Goal: Information Seeking & Learning: Learn about a topic

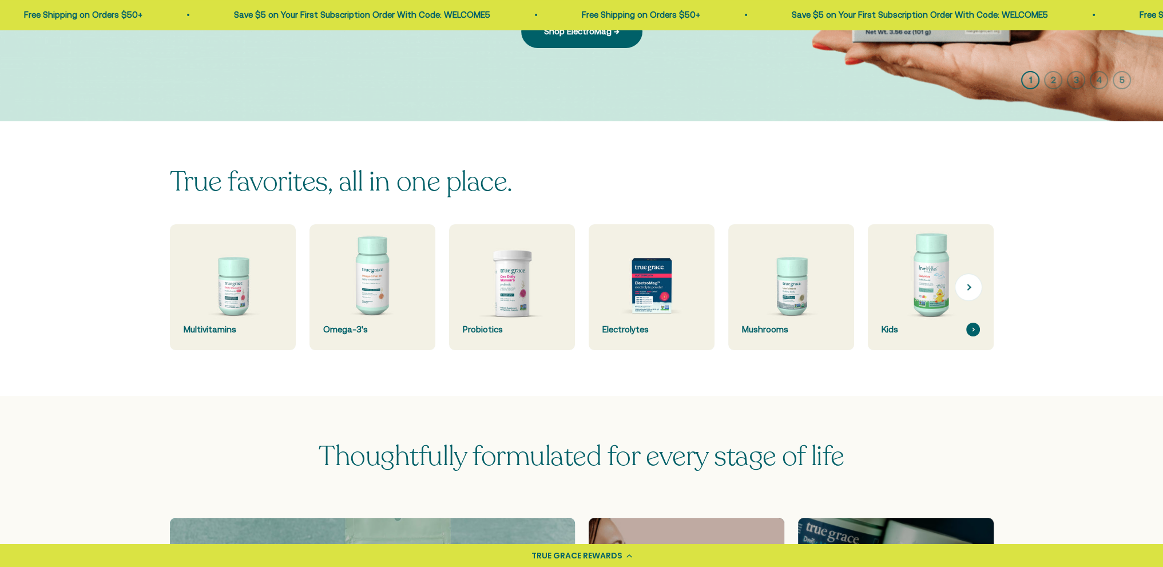
click at [930, 297] on img at bounding box center [930, 287] width 133 height 133
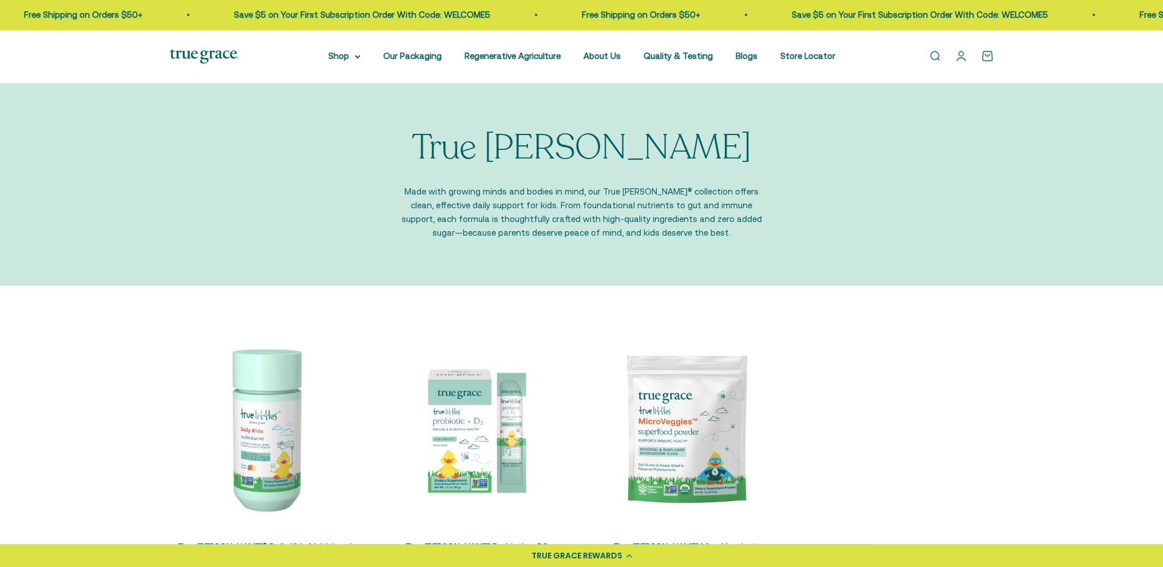
scroll to position [229, 0]
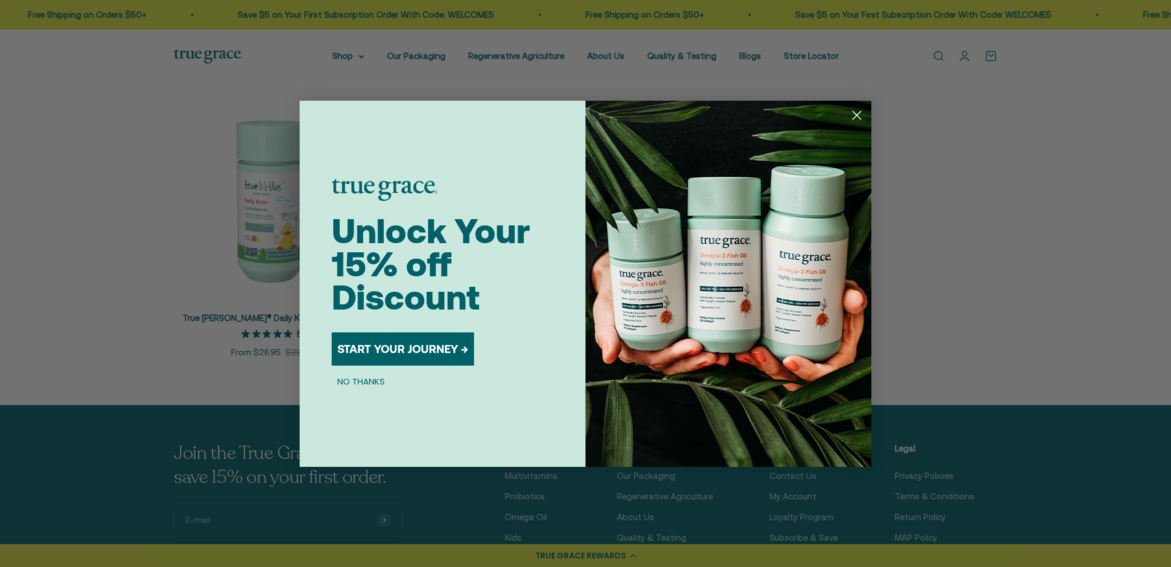
click at [860, 116] on circle "Close dialog" at bounding box center [857, 114] width 19 height 19
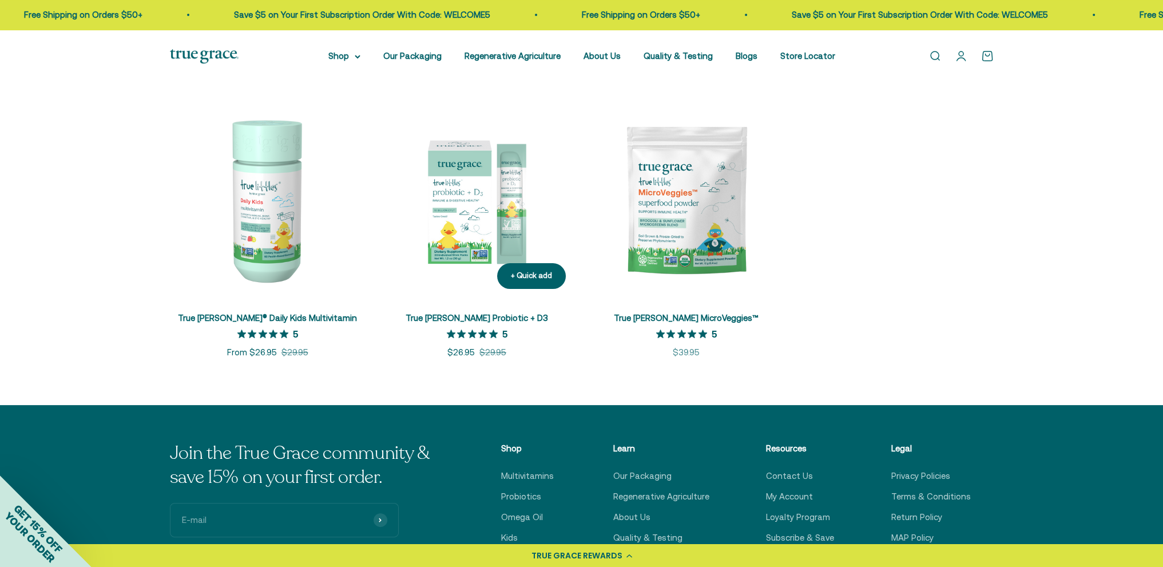
click at [474, 198] on img at bounding box center [477, 200] width 196 height 196
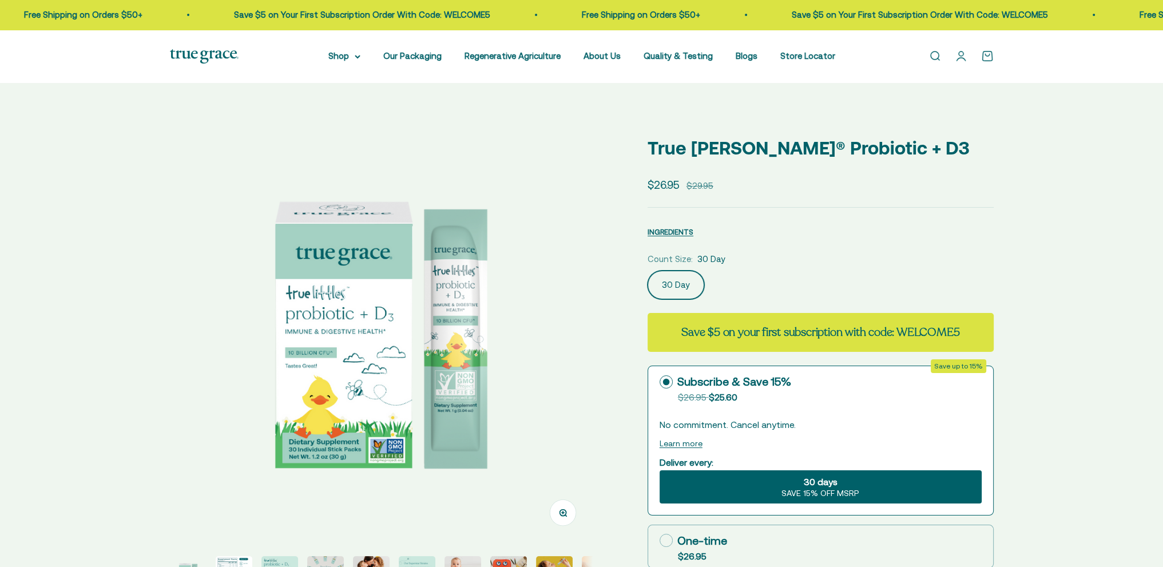
select select "3"
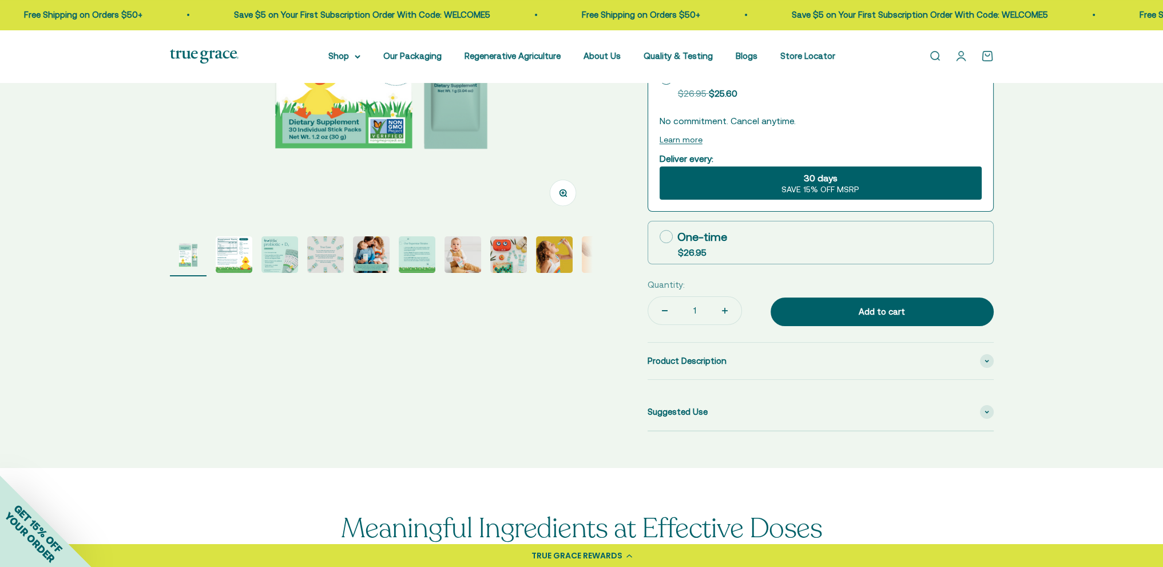
scroll to position [343, 0]
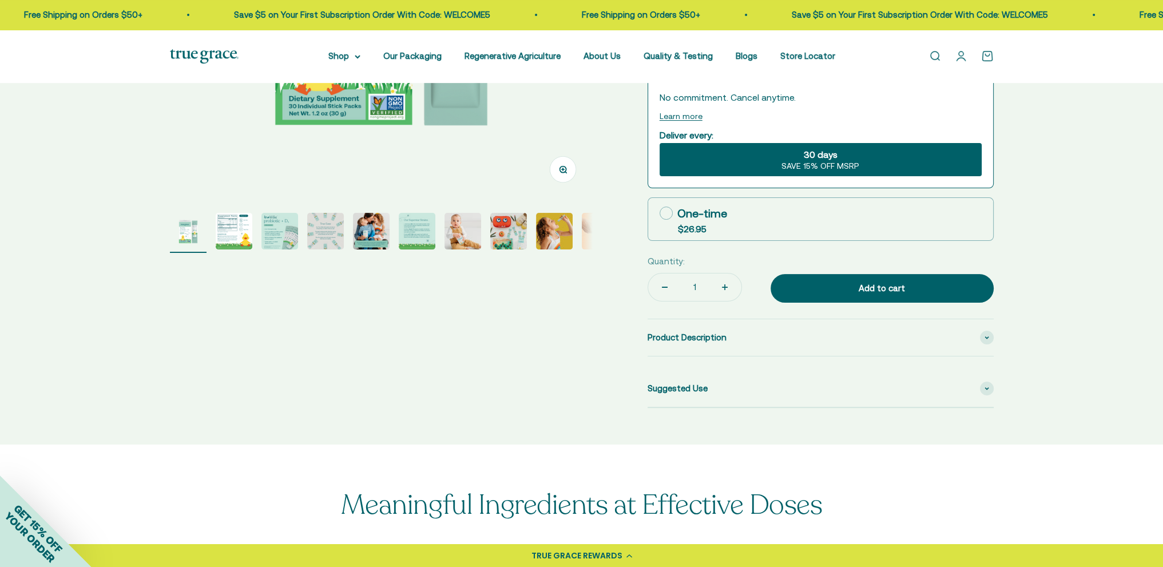
click at [551, 233] on img "Go to item 9" at bounding box center [554, 231] width 37 height 37
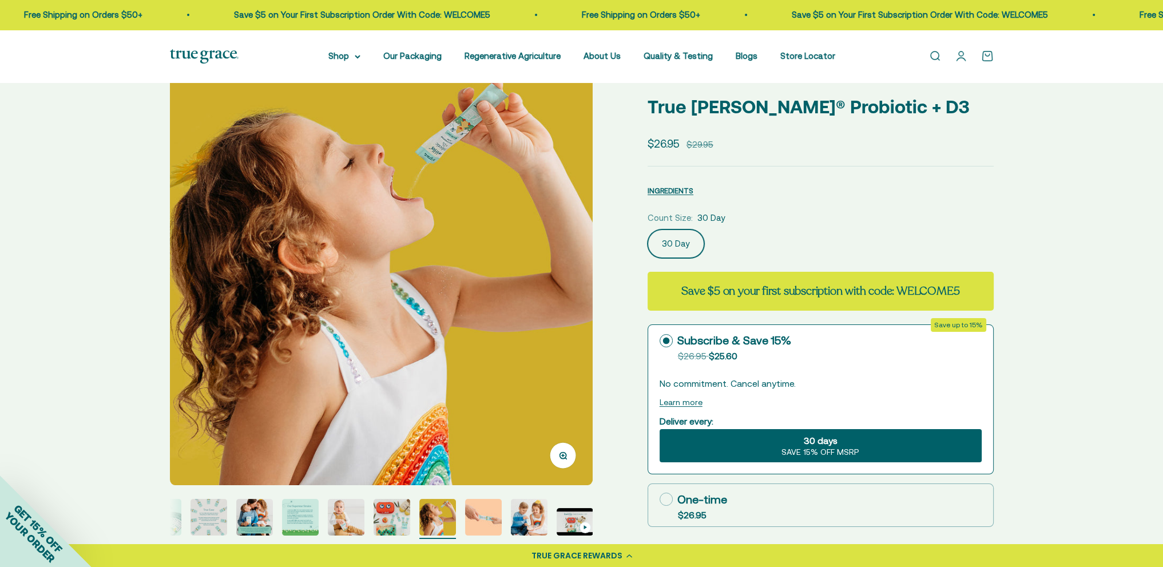
scroll to position [114, 0]
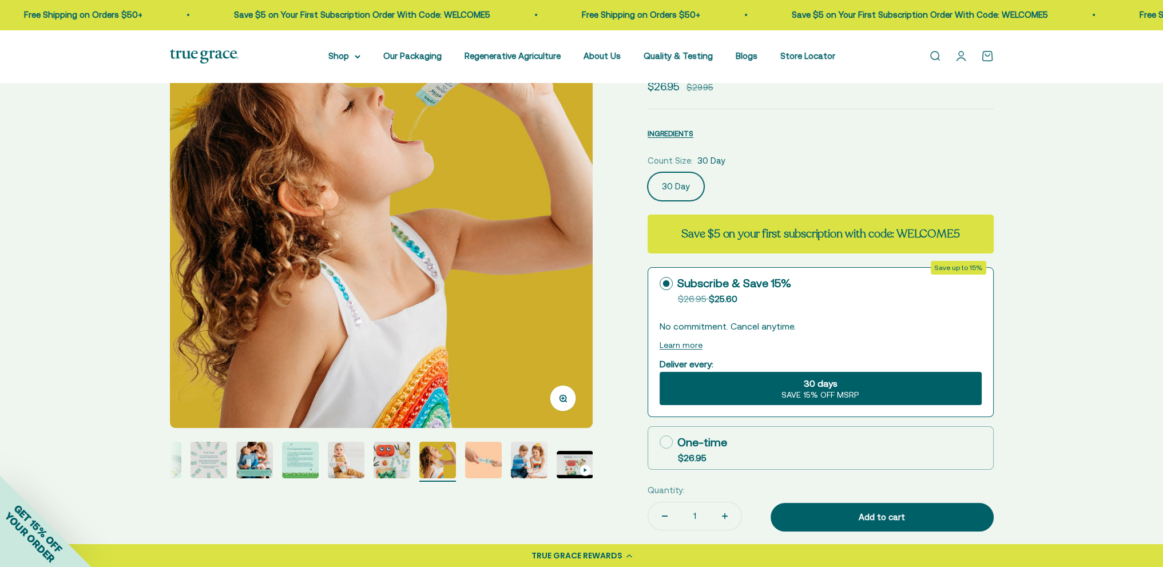
click at [488, 464] on img "Go to item 10" at bounding box center [483, 460] width 37 height 37
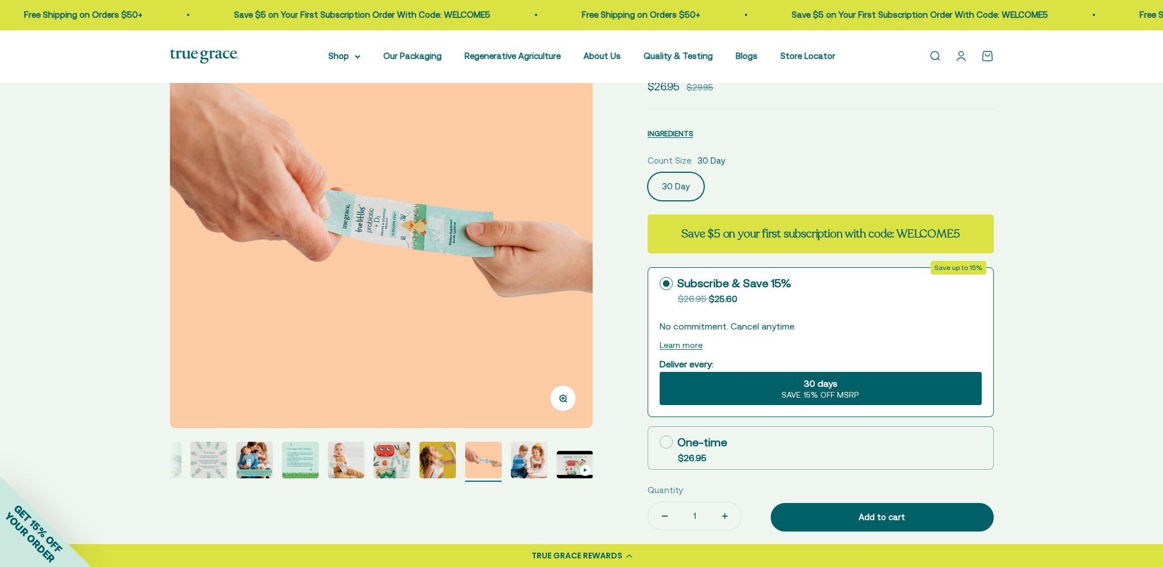
click at [528, 467] on img "Go to item 11" at bounding box center [529, 460] width 37 height 37
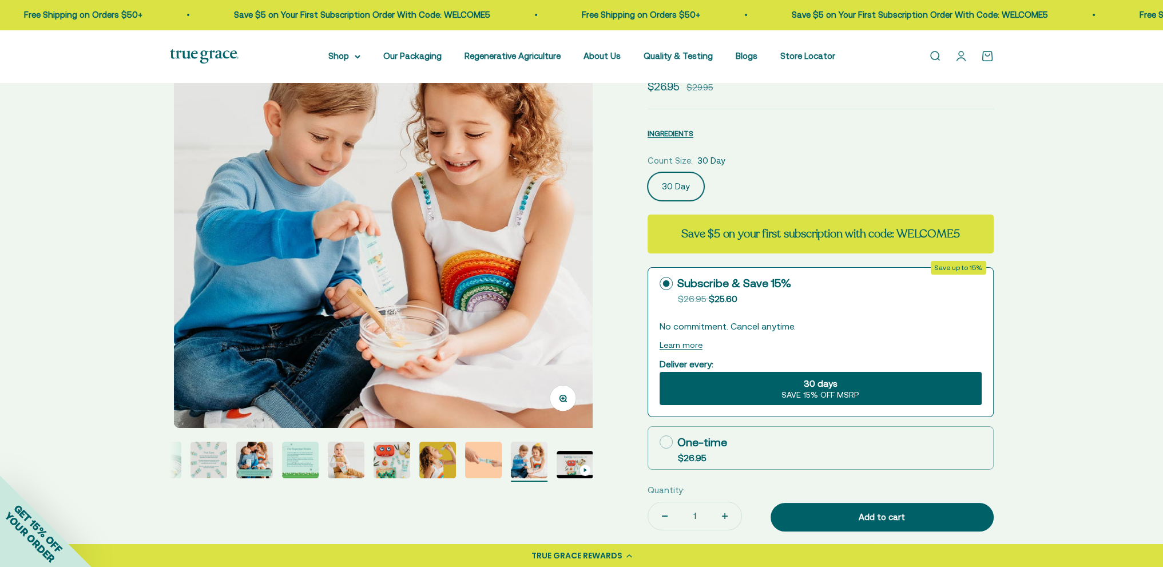
scroll to position [0, 4365]
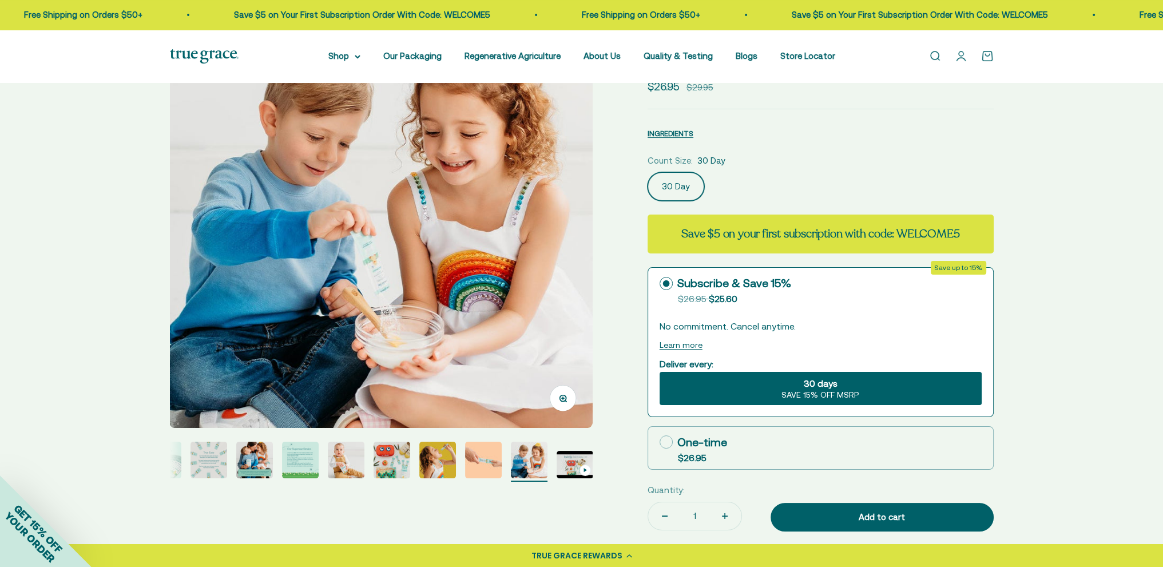
click at [377, 460] on img "Go to item 8" at bounding box center [391, 460] width 37 height 37
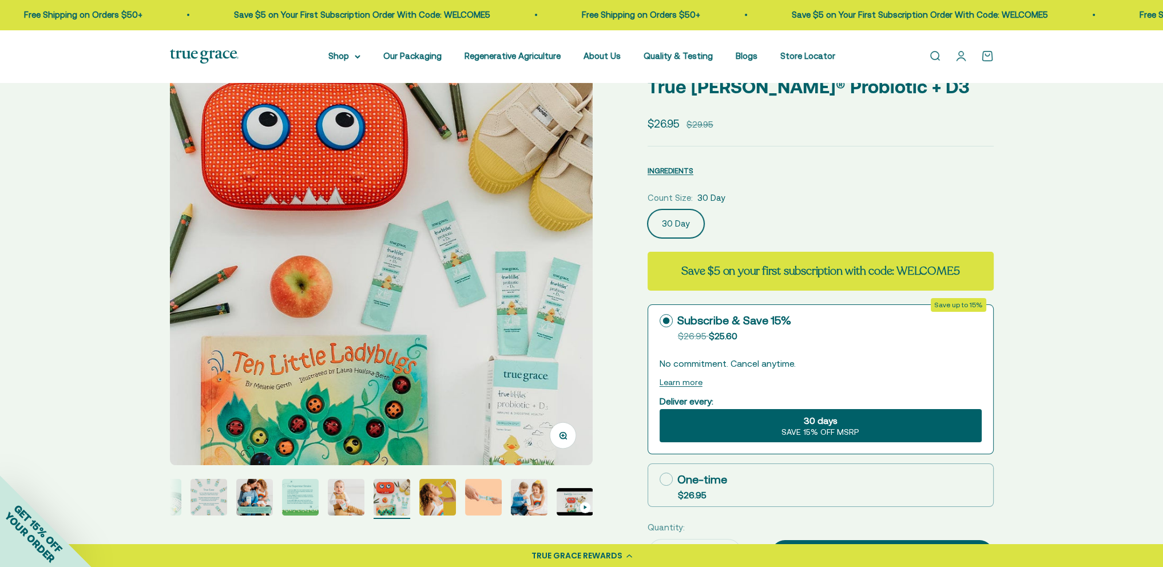
scroll to position [57, 0]
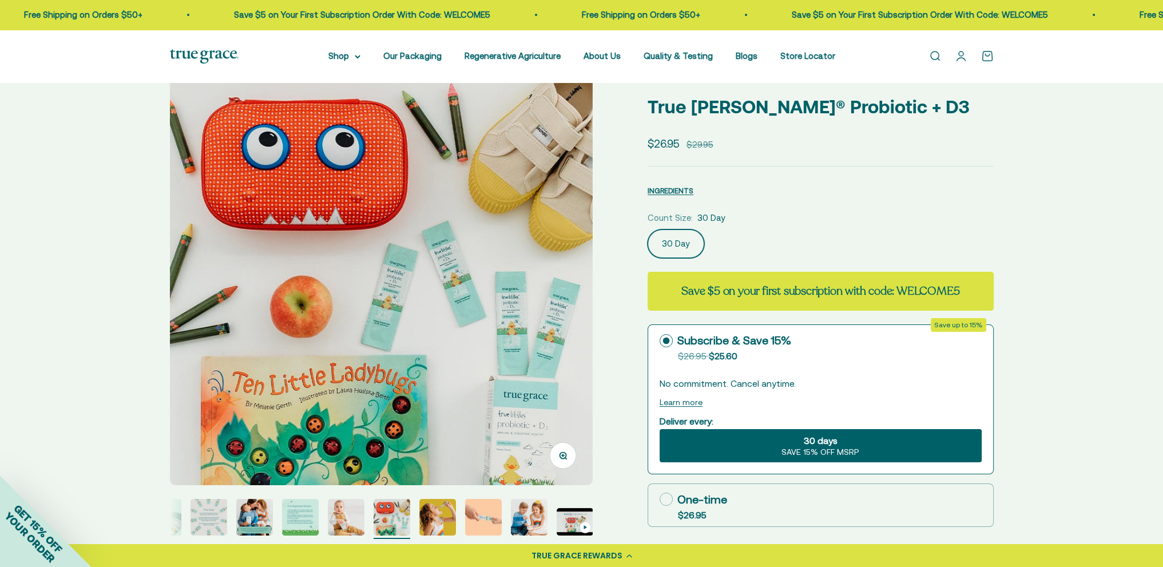
click at [324, 265] on img at bounding box center [381, 273] width 423 height 423
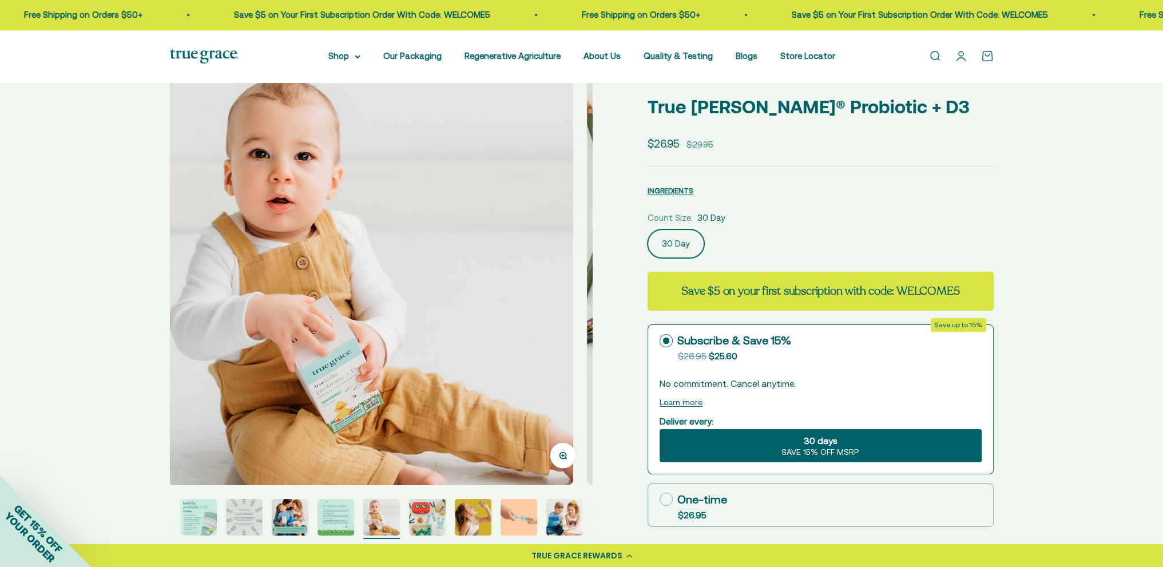
scroll to position [0, 2619]
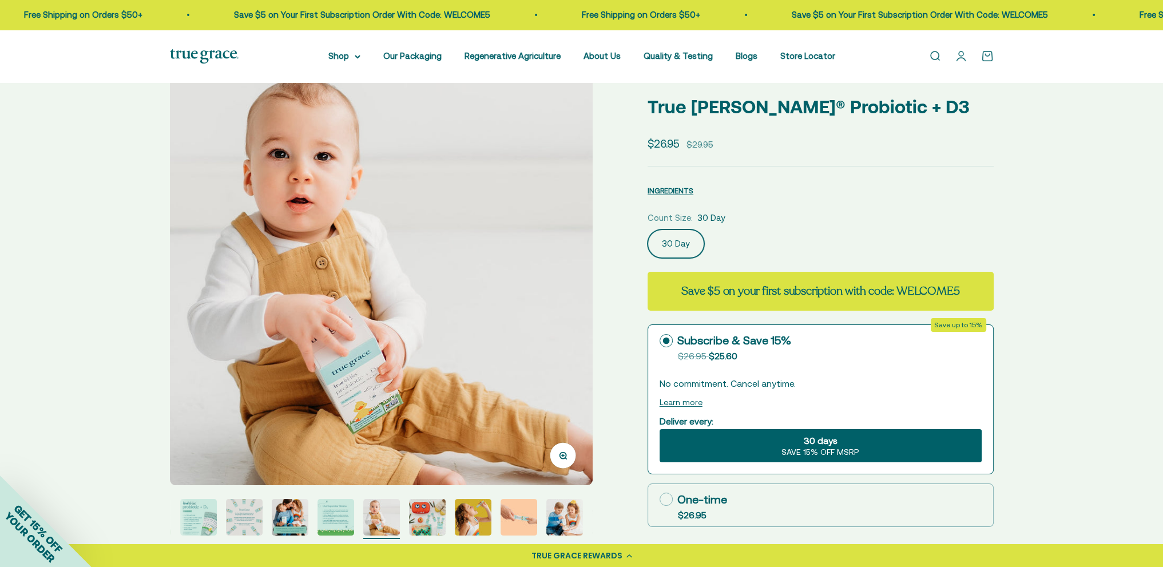
click at [515, 265] on img at bounding box center [381, 273] width 423 height 423
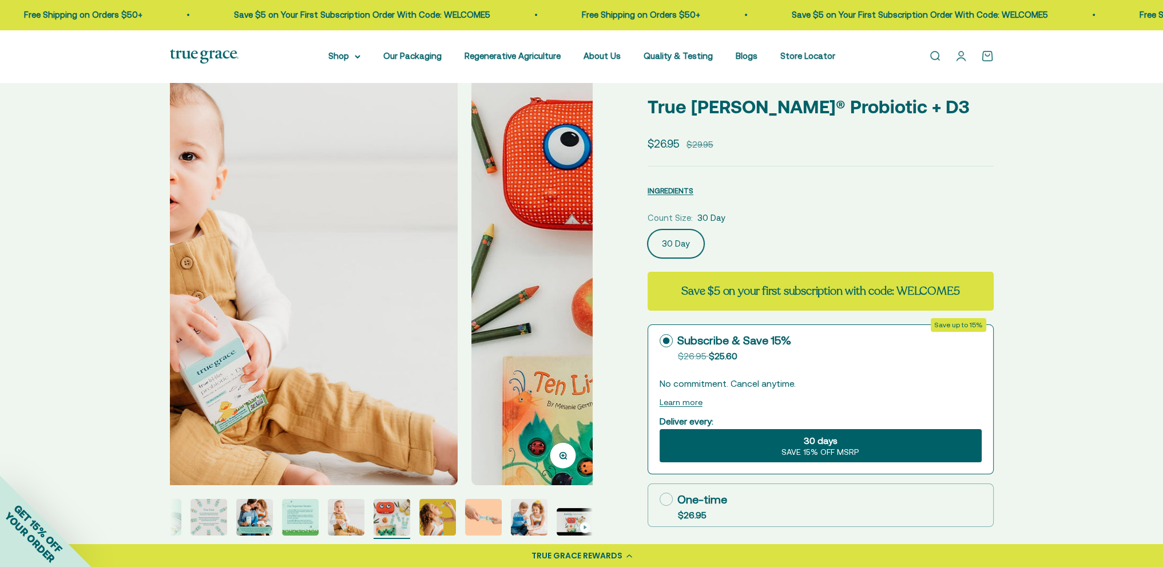
scroll to position [0, 0]
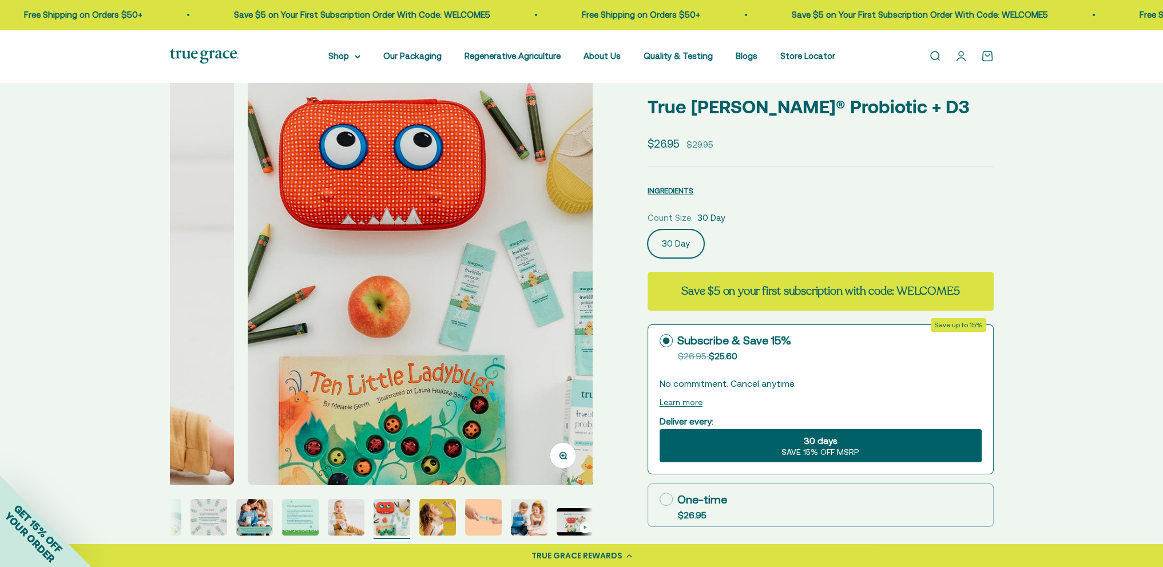
click at [551, 249] on img at bounding box center [459, 273] width 423 height 423
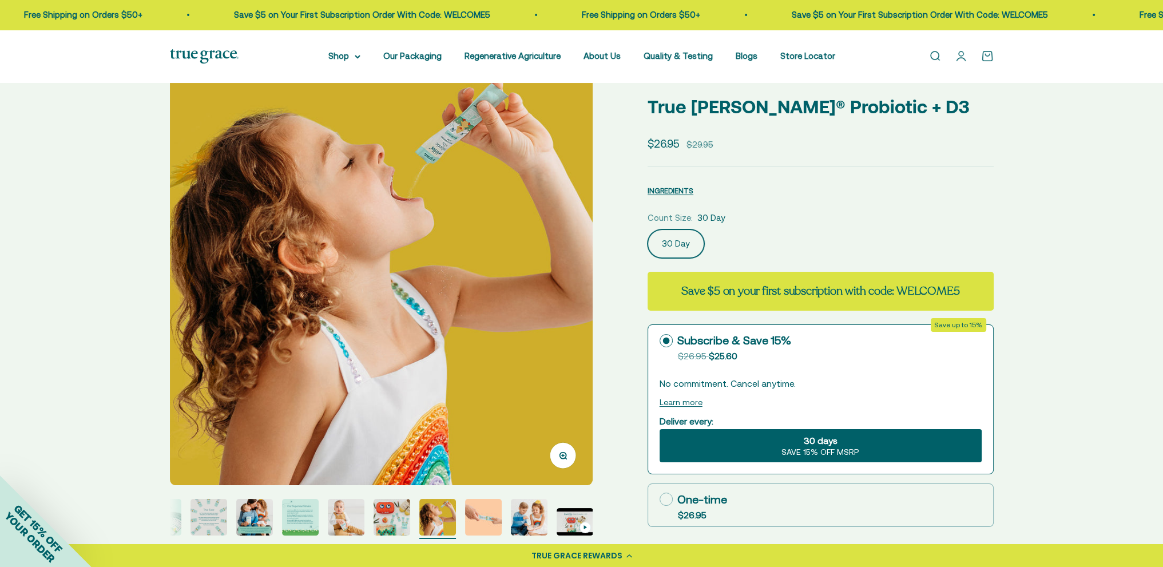
click at [585, 289] on img at bounding box center [381, 273] width 423 height 423
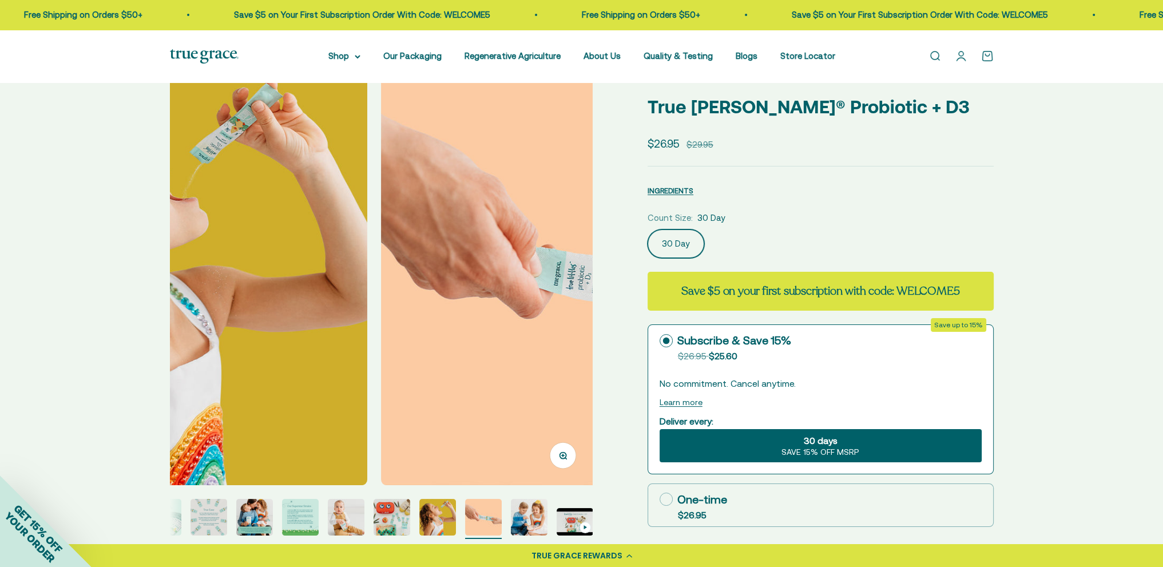
click at [585, 289] on img at bounding box center [592, 273] width 423 height 423
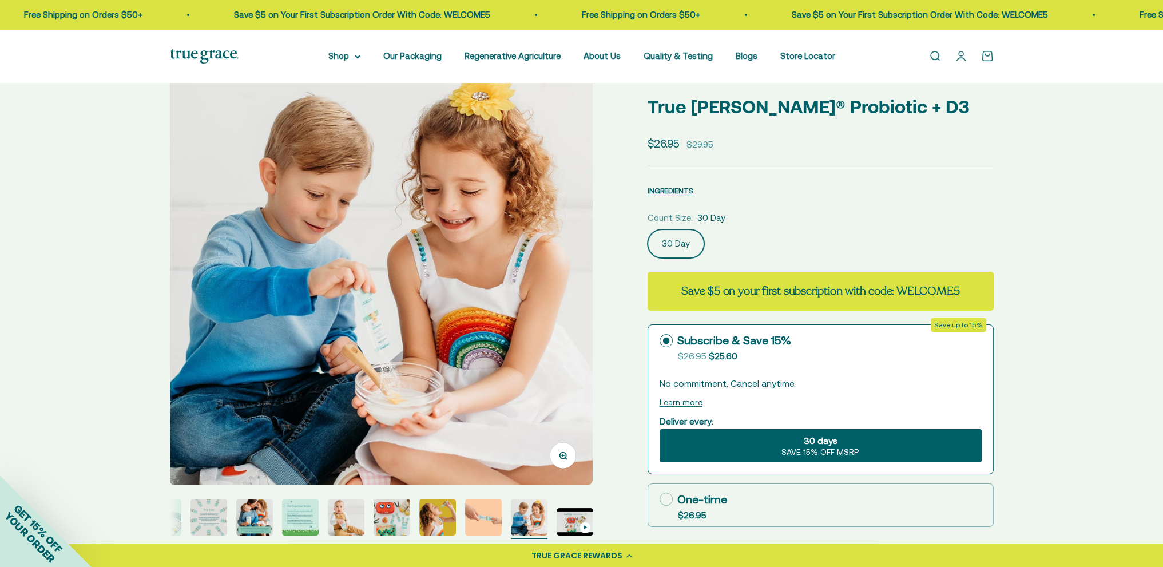
click at [208, 269] on img at bounding box center [380, 273] width 423 height 423
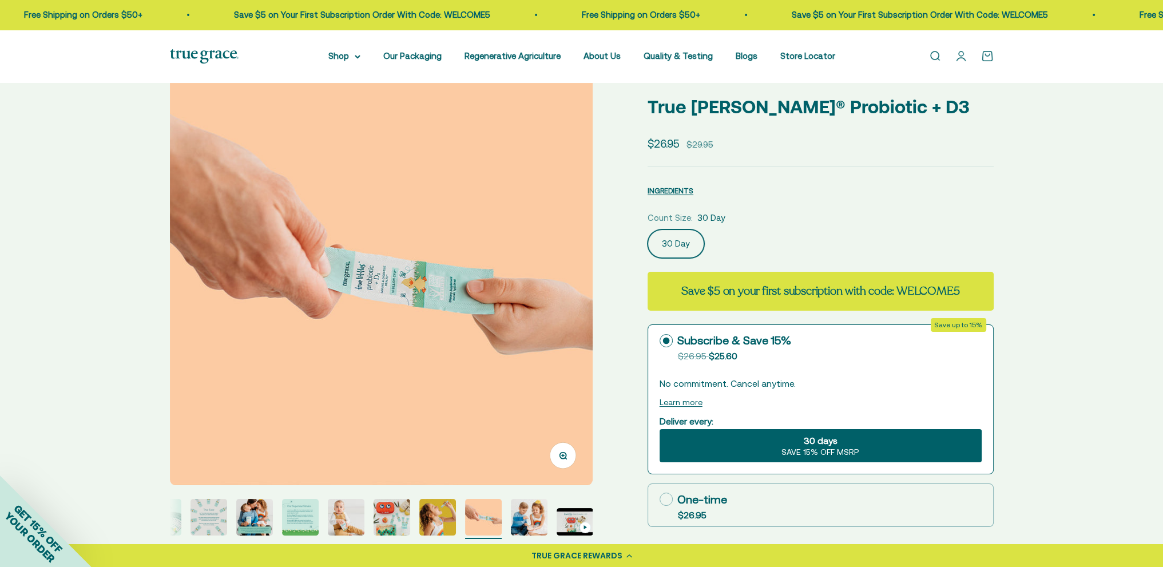
click at [208, 269] on img at bounding box center [381, 273] width 423 height 423
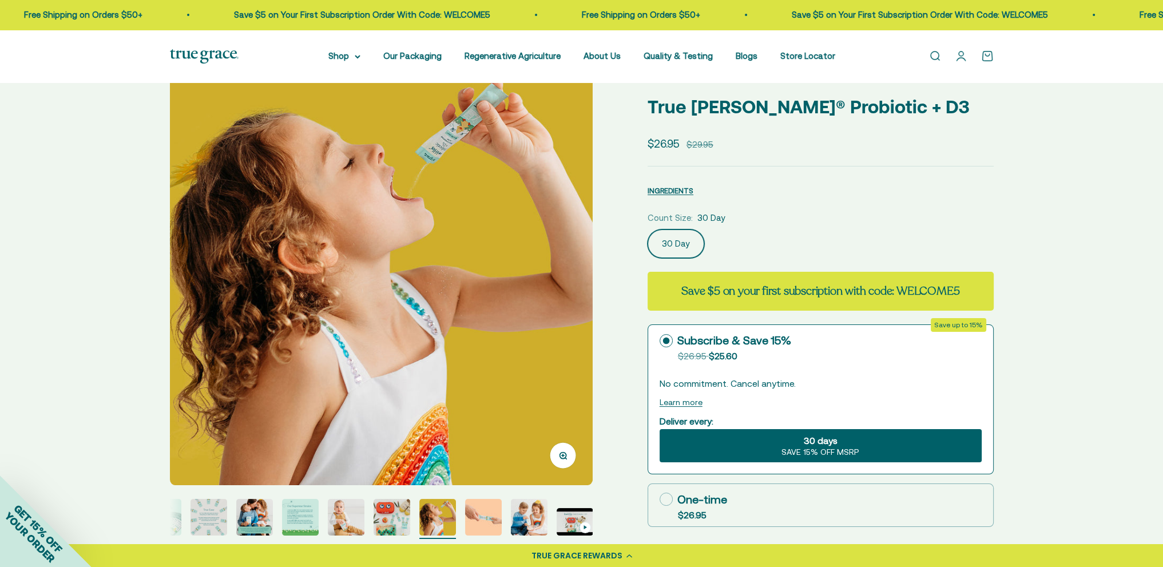
click at [208, 269] on img at bounding box center [381, 273] width 423 height 423
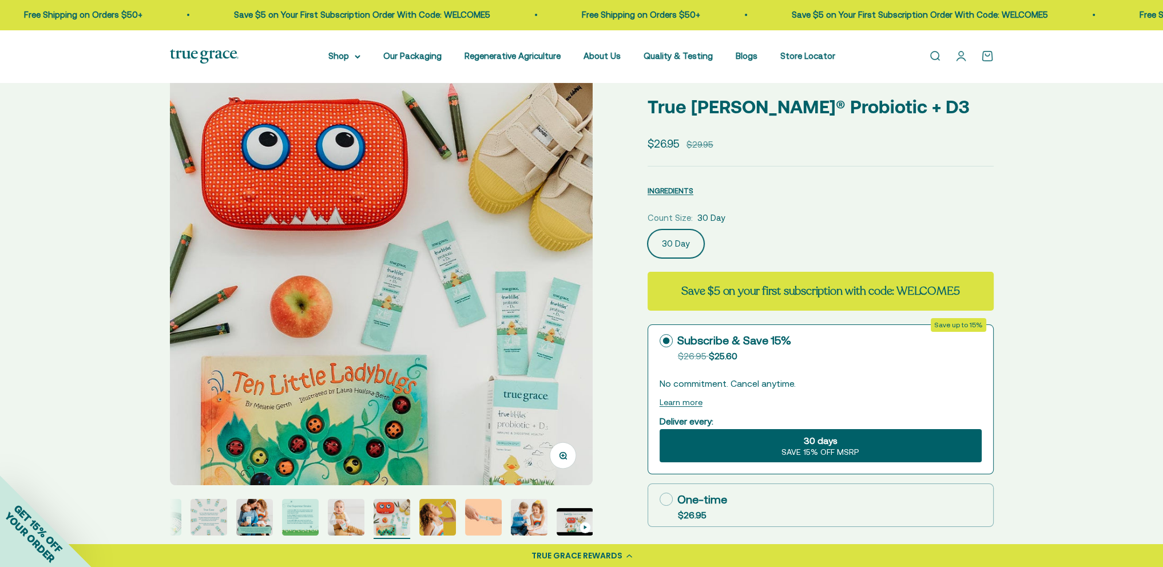
click at [290, 516] on img "Go to item 6" at bounding box center [300, 517] width 37 height 37
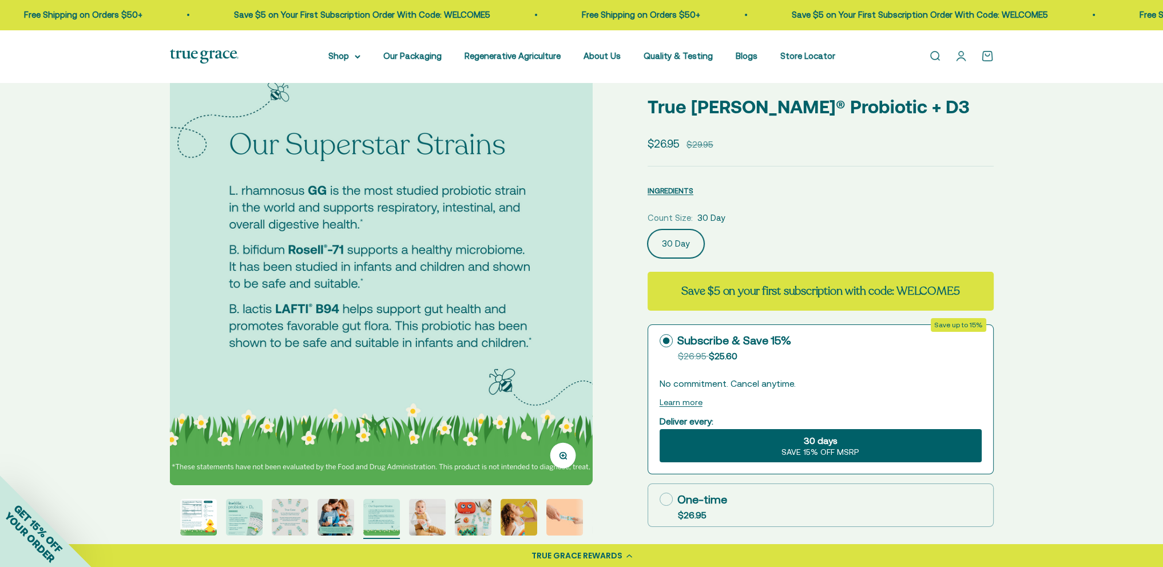
click at [300, 517] on img "Go to item 4" at bounding box center [290, 517] width 37 height 37
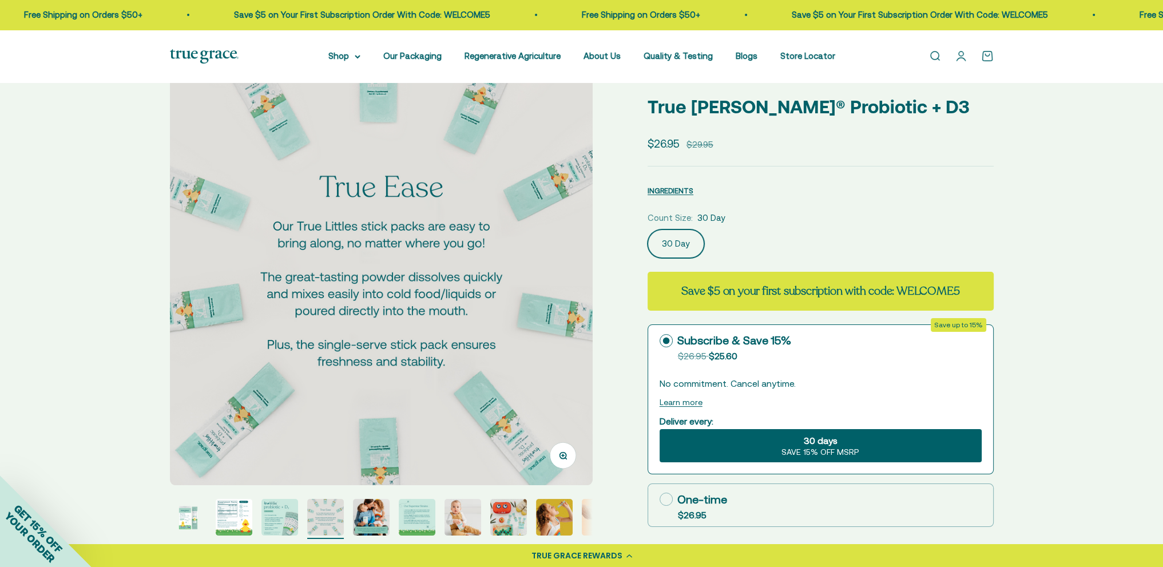
click at [246, 515] on img "Go to item 2" at bounding box center [234, 517] width 37 height 37
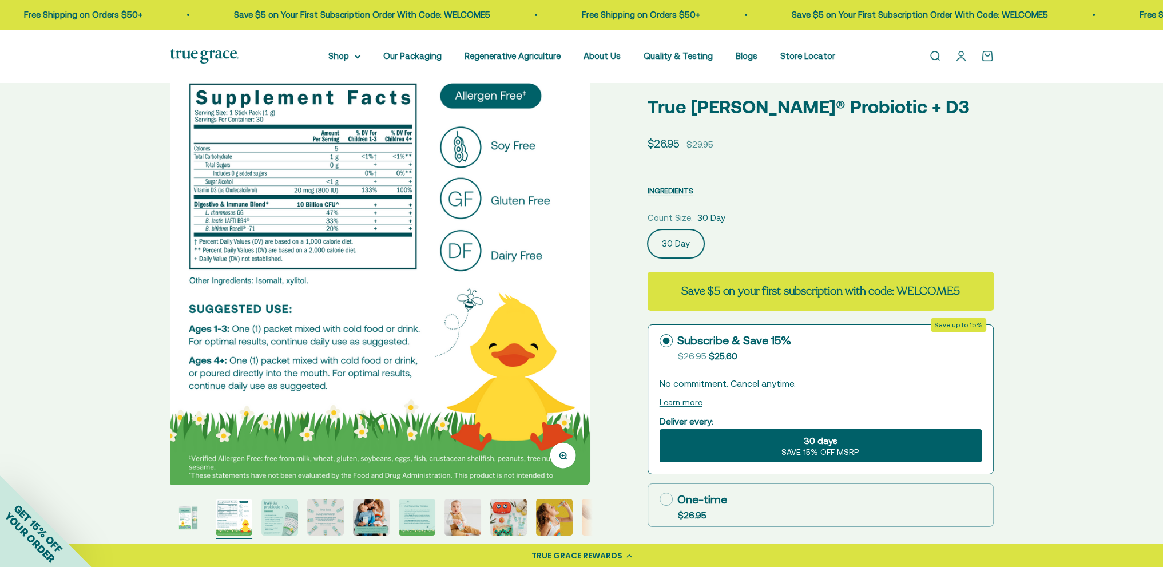
scroll to position [0, 436]
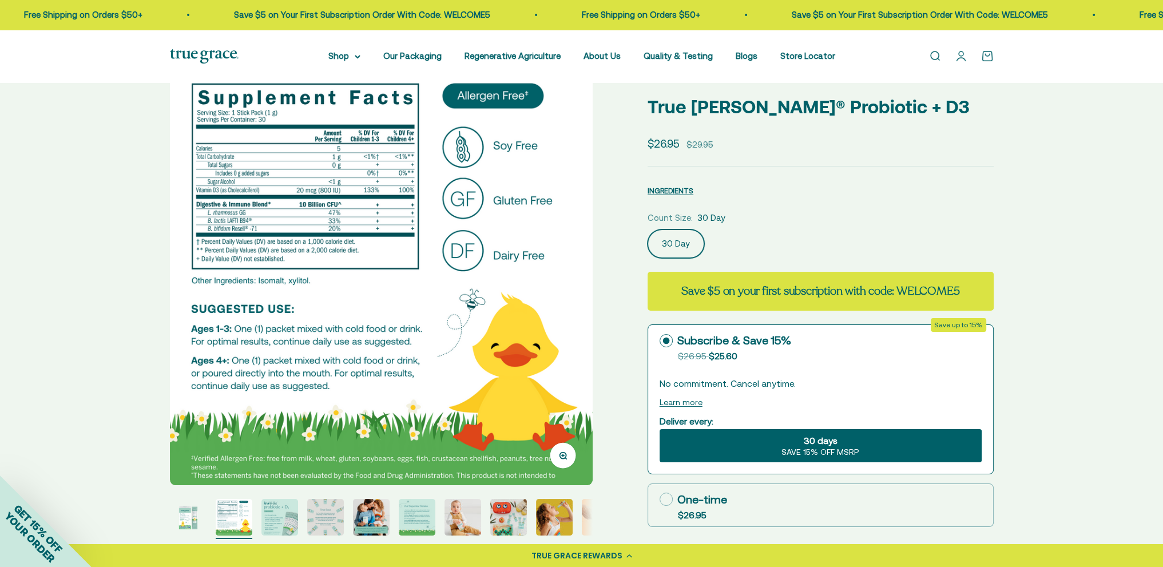
click at [190, 518] on img "Go to item 1" at bounding box center [188, 517] width 37 height 37
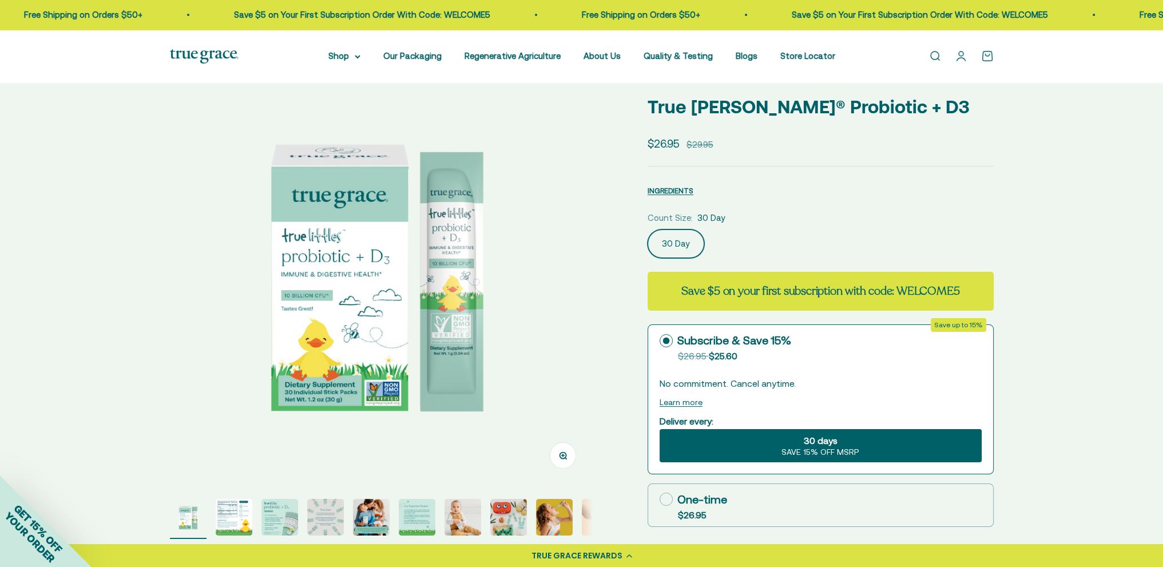
scroll to position [0, 0]
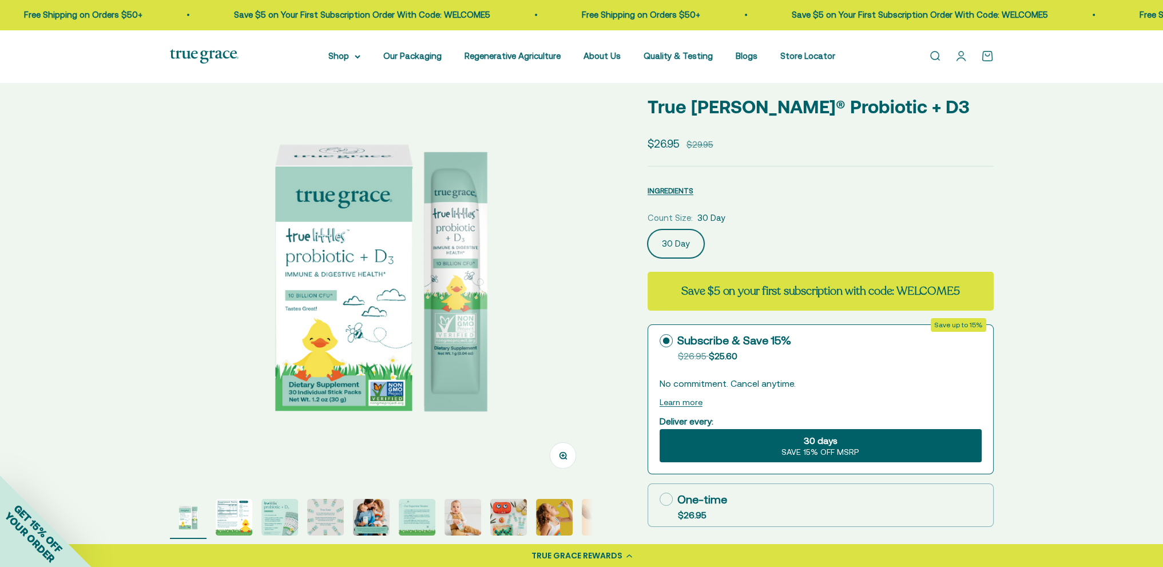
click at [505, 519] on img "Go to item 8" at bounding box center [508, 517] width 37 height 37
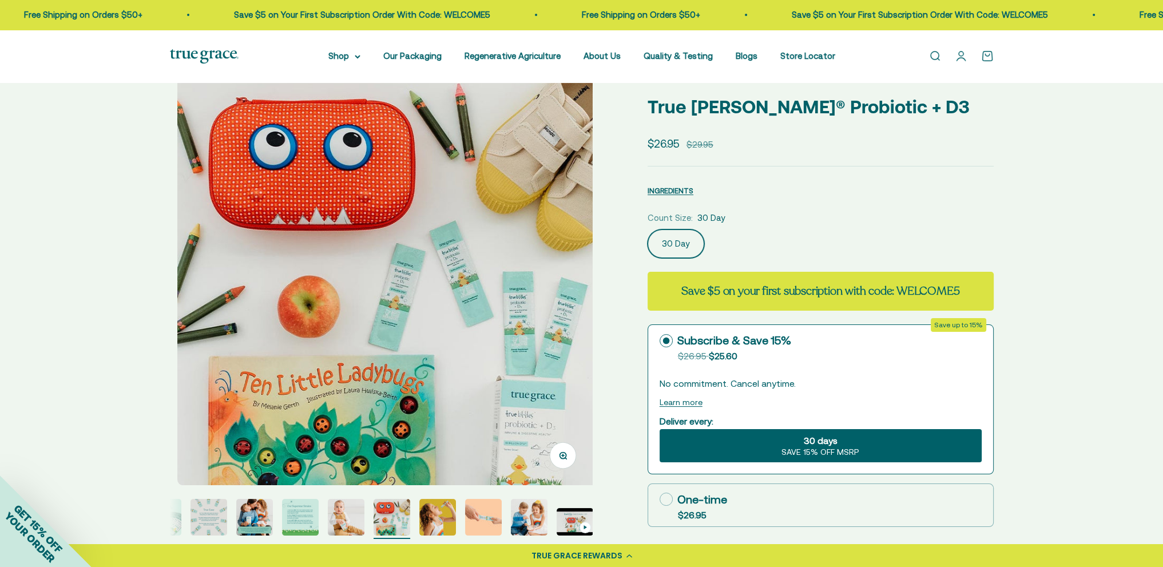
scroll to position [0, 3055]
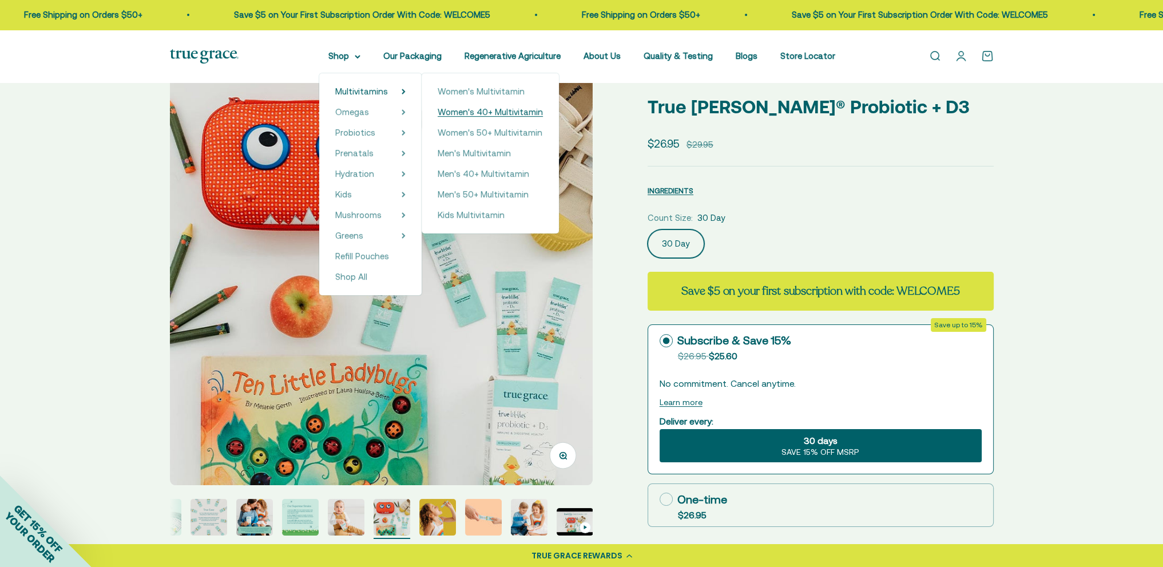
click at [483, 108] on span "Women's 40+ Multivitamin" at bounding box center [490, 112] width 105 height 10
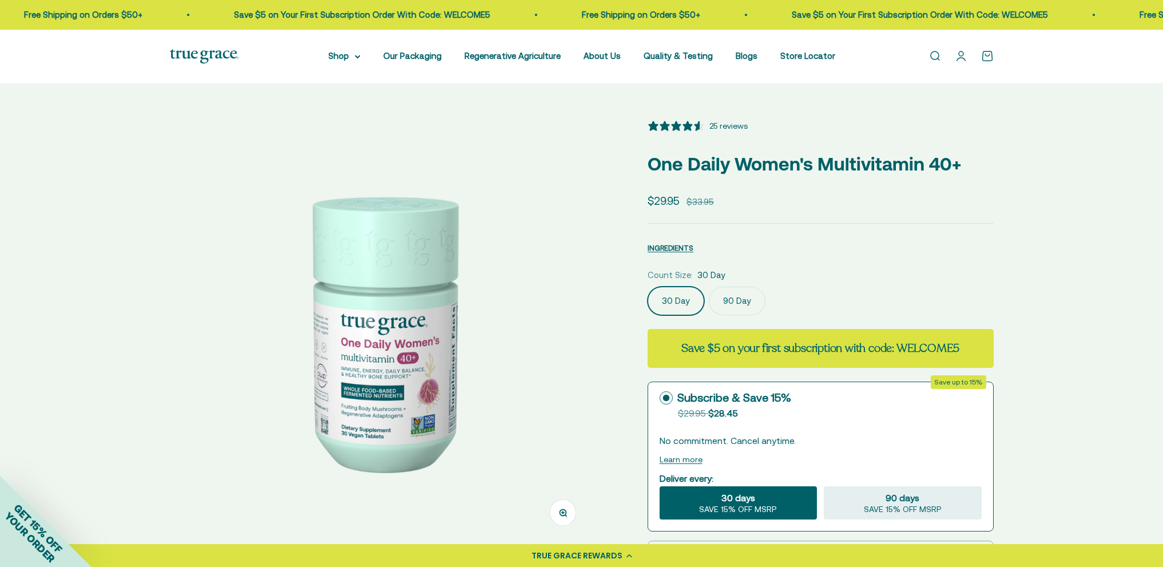
select select "3"
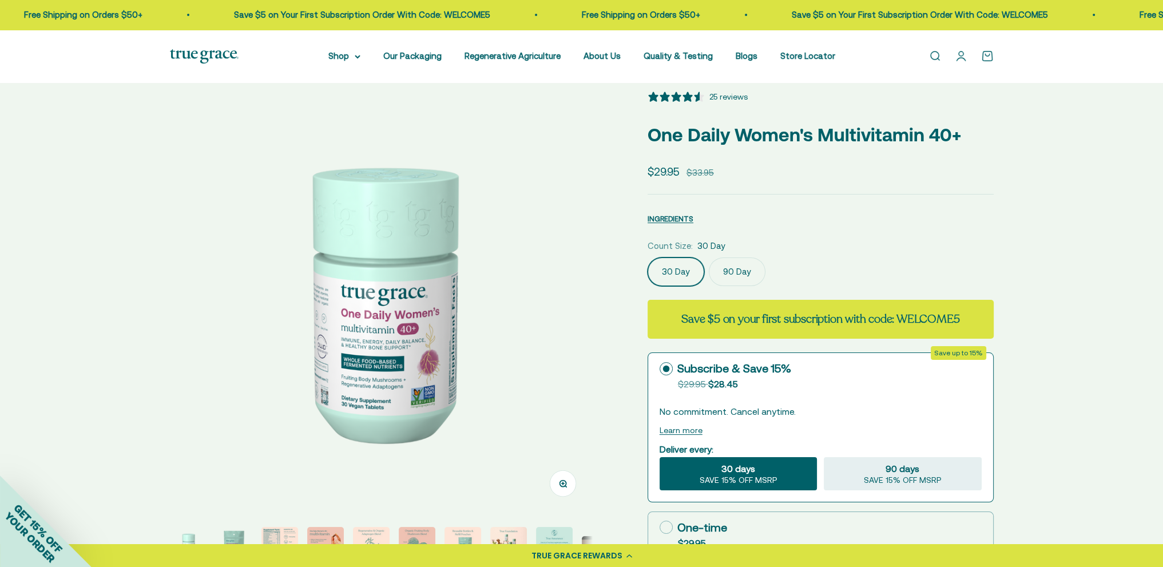
scroll to position [57, 0]
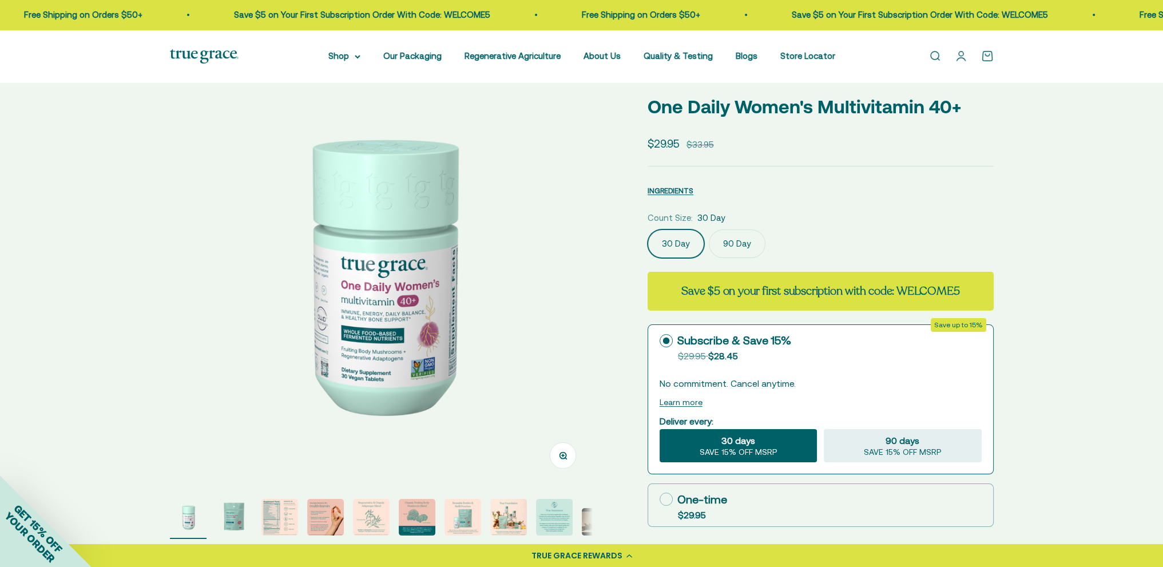
click at [510, 514] on img "Go to item 8" at bounding box center [508, 517] width 37 height 37
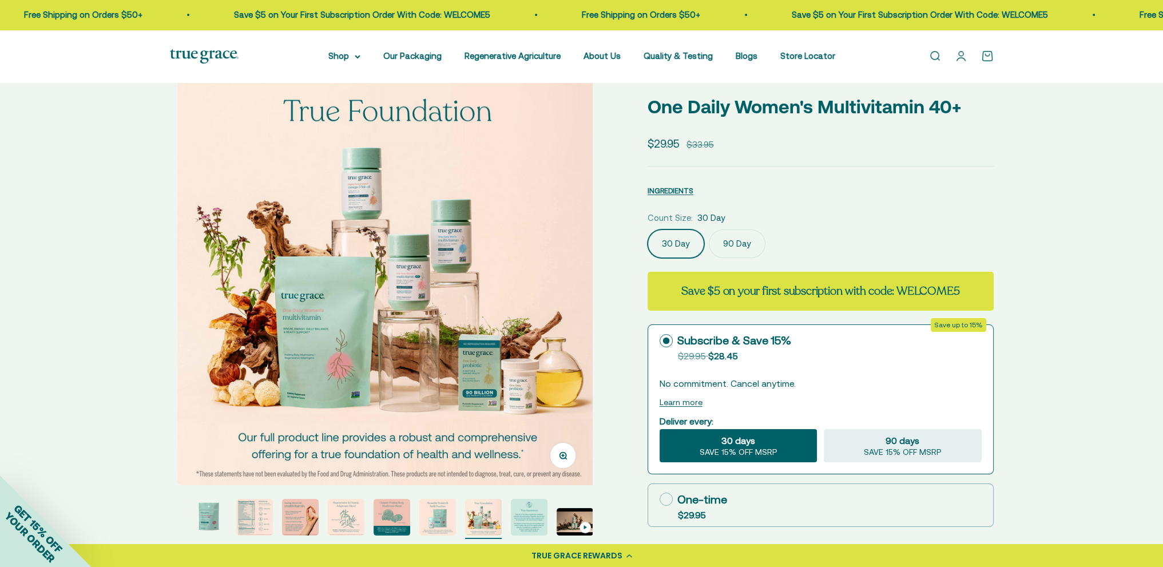
scroll to position [0, 3055]
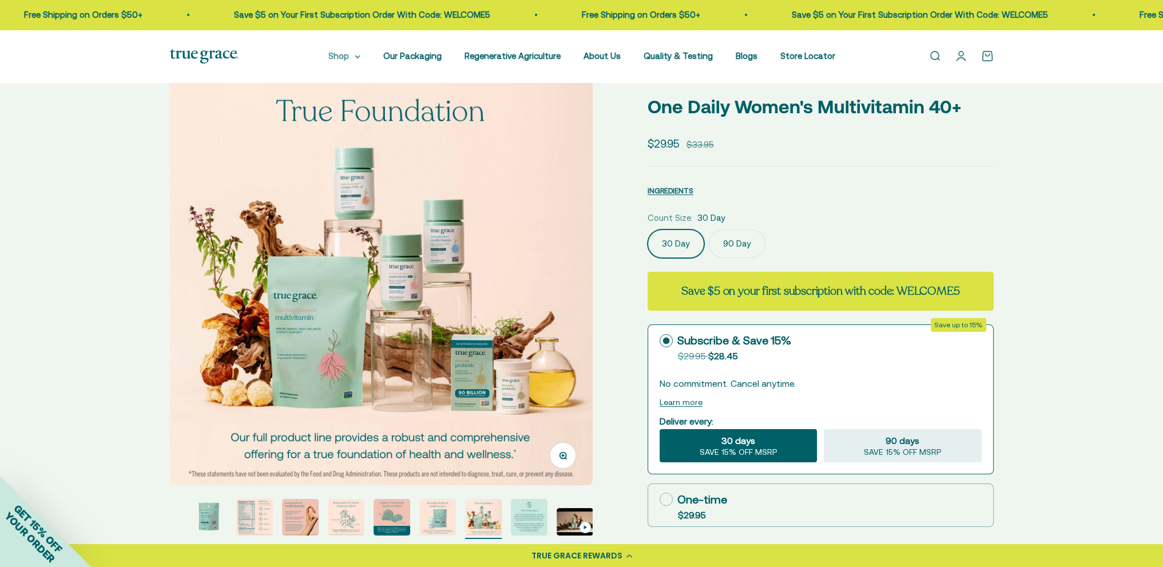
click at [343, 58] on summary "Shop" at bounding box center [344, 56] width 32 height 14
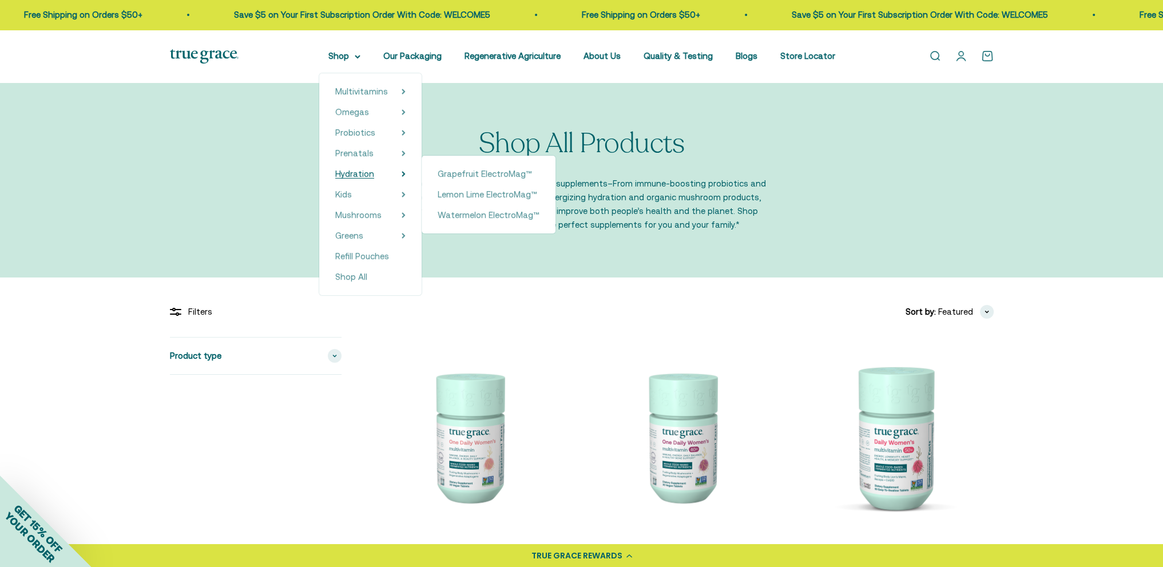
click at [368, 173] on span "Hydration" at bounding box center [354, 174] width 39 height 10
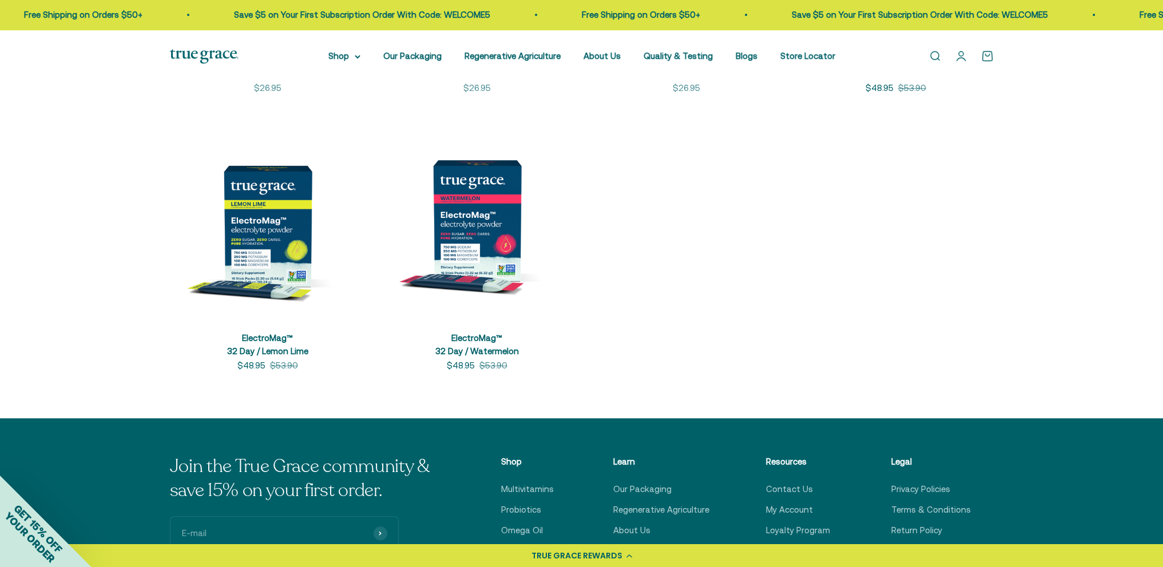
scroll to position [229, 0]
